Goal: Task Accomplishment & Management: Use online tool/utility

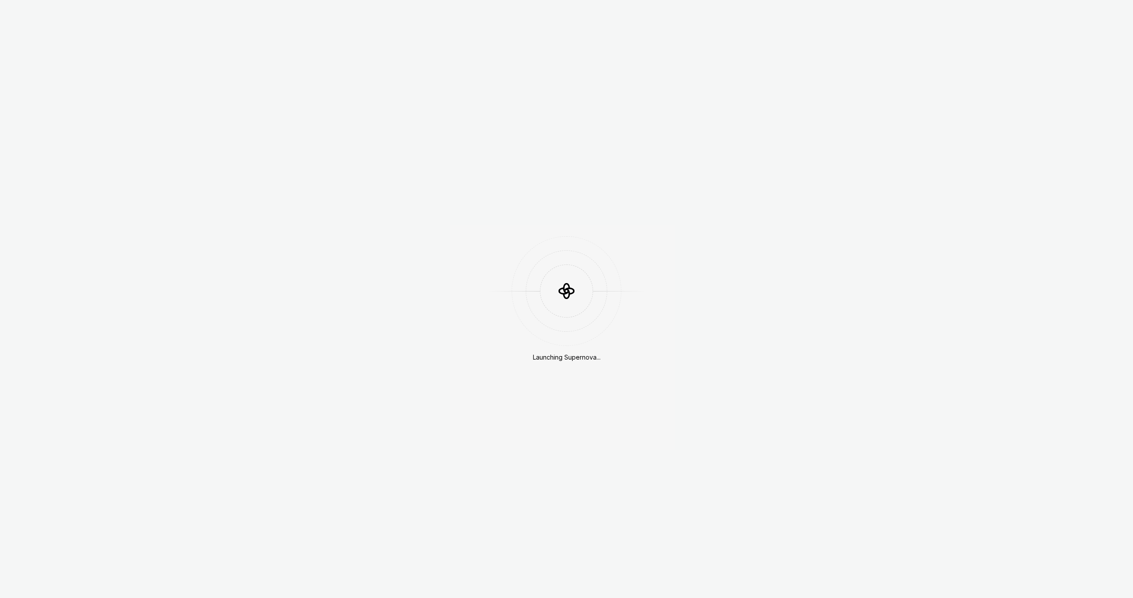
click at [320, 234] on div "Launching Supernova..." at bounding box center [566, 299] width 1133 height 598
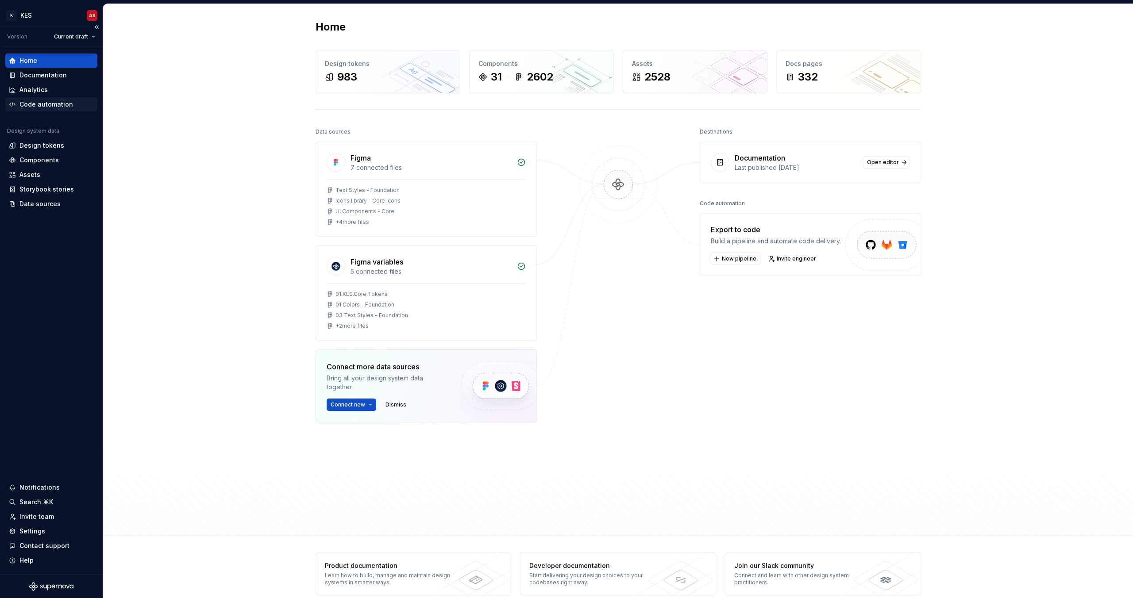
click at [27, 108] on div "Code automation" at bounding box center [46, 104] width 54 height 9
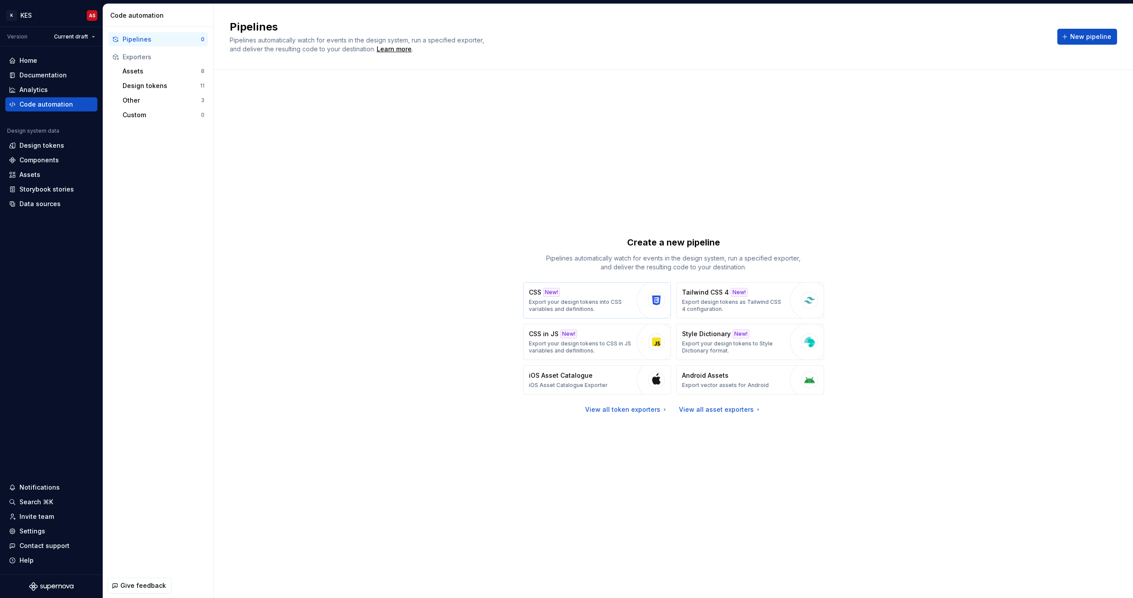
click at [581, 294] on div "CSS New! Export your design tokens into CSS variables and definitions." at bounding box center [581, 300] width 104 height 25
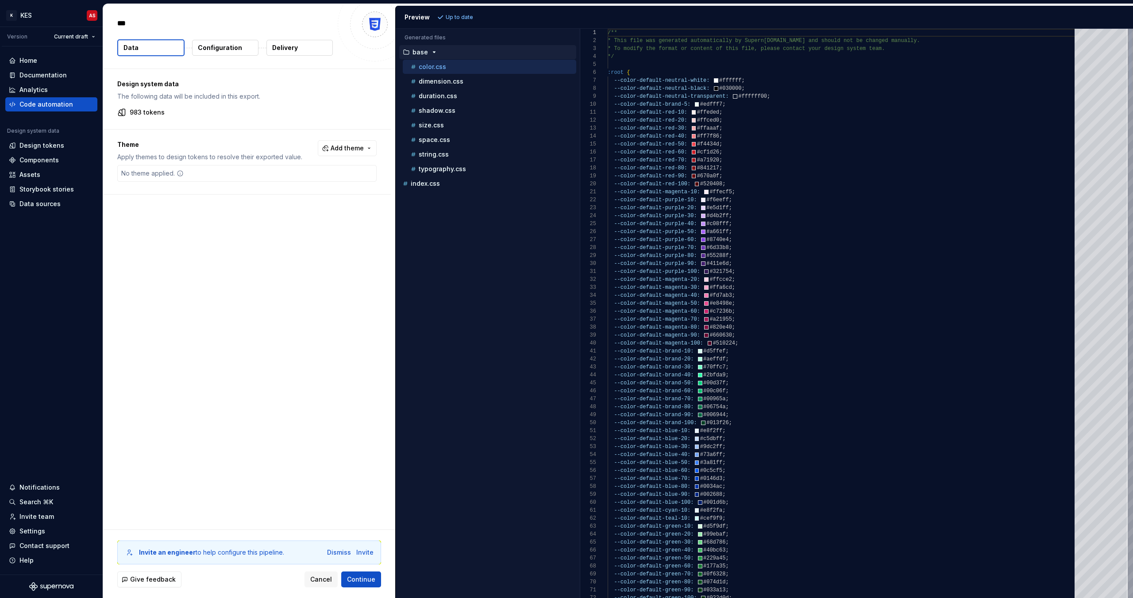
type textarea "*"
type textarea "**********"
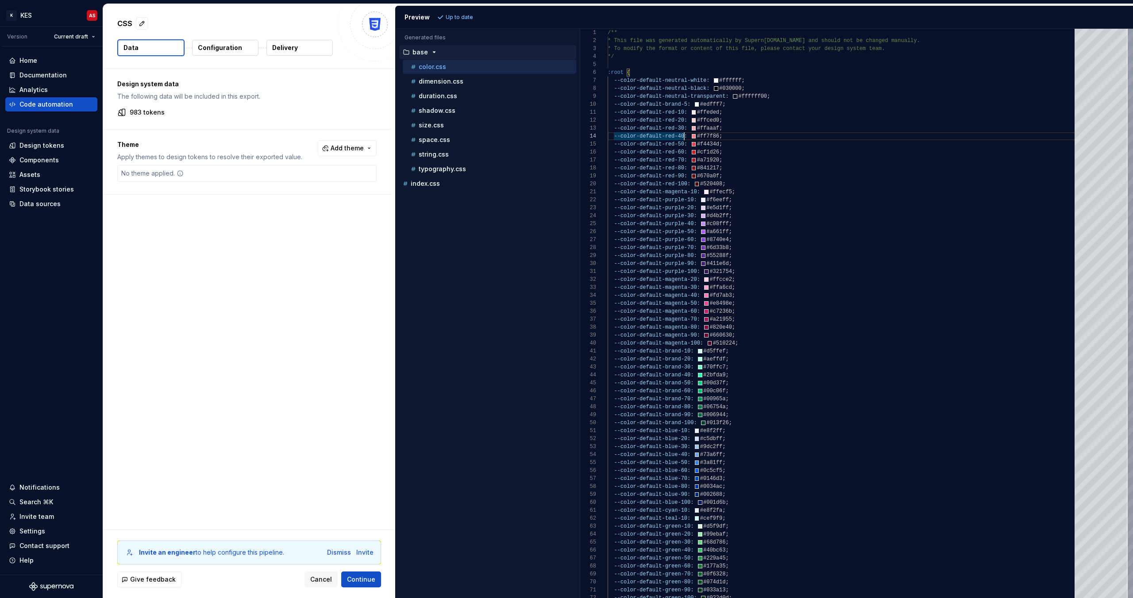
scroll to position [16, 99]
